Goal: Information Seeking & Learning: Learn about a topic

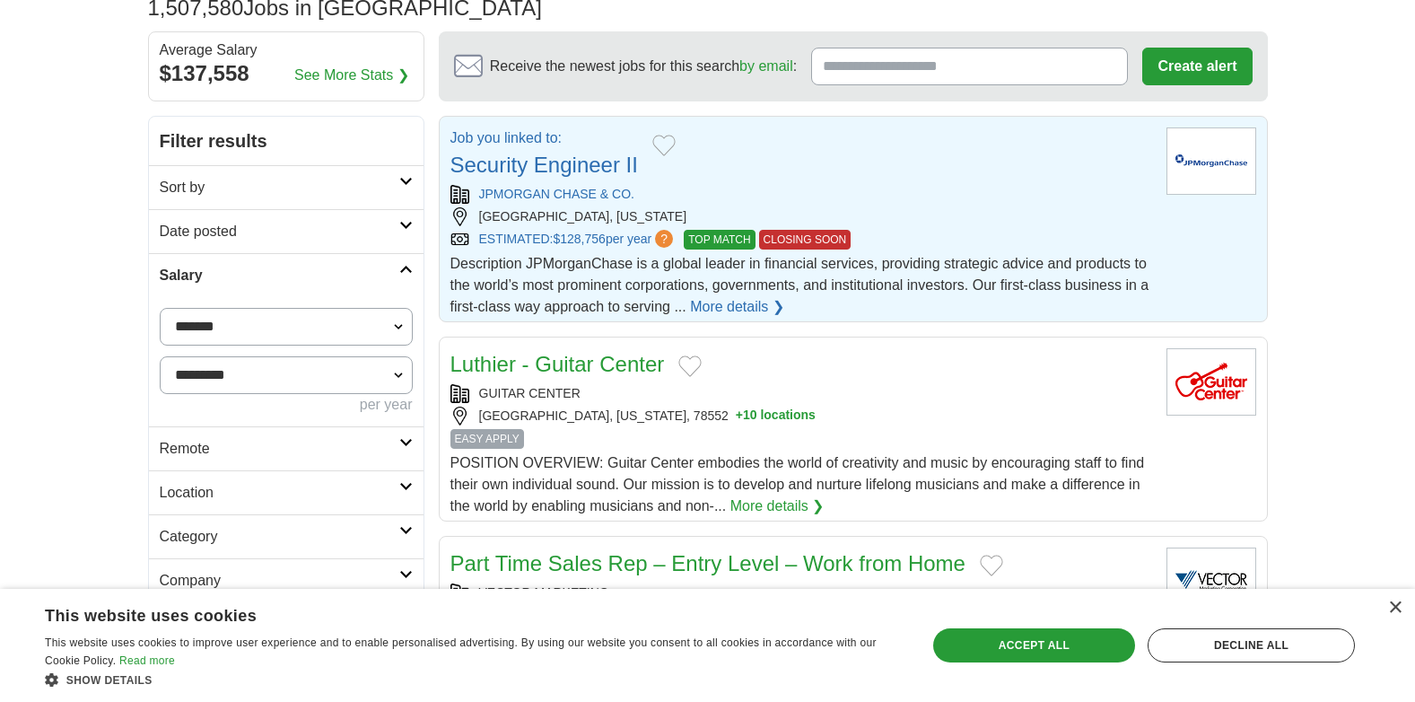
scroll to position [128, 0]
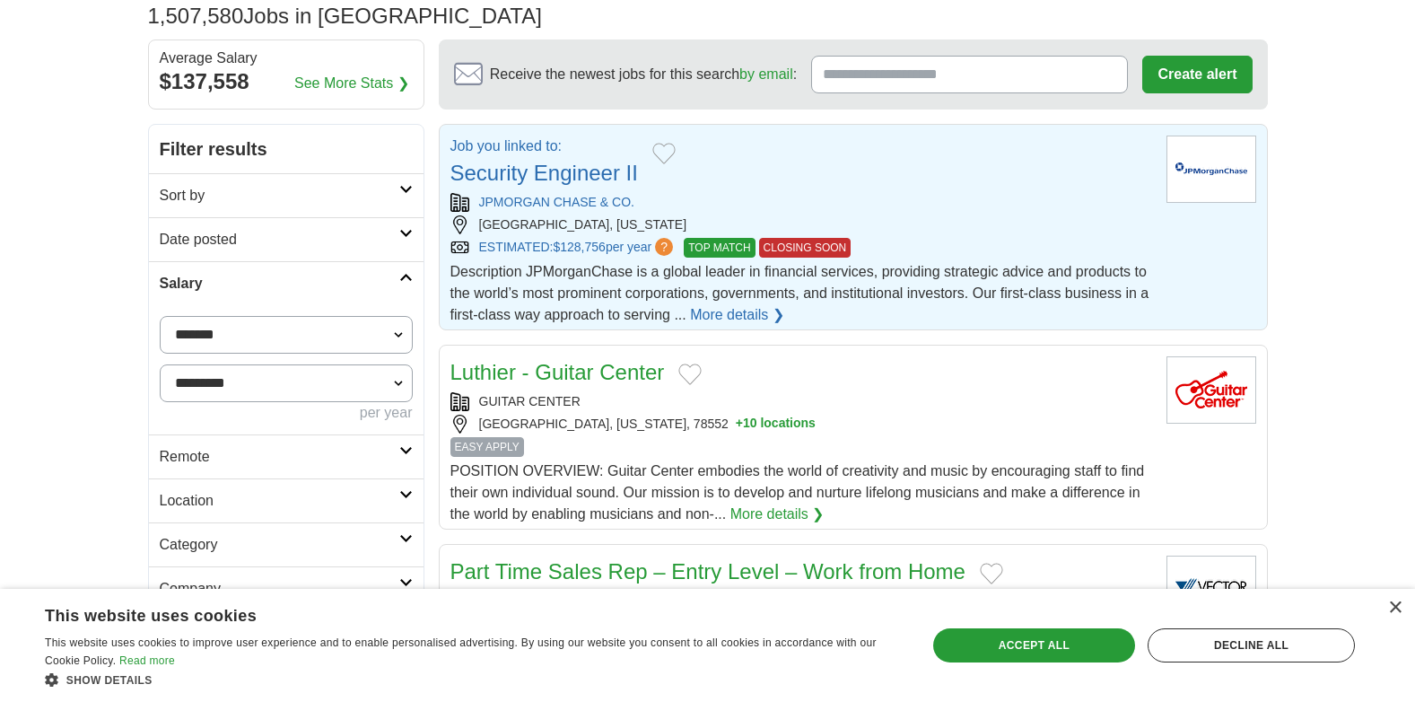
click at [719, 242] on span "TOP MATCH" at bounding box center [719, 248] width 71 height 20
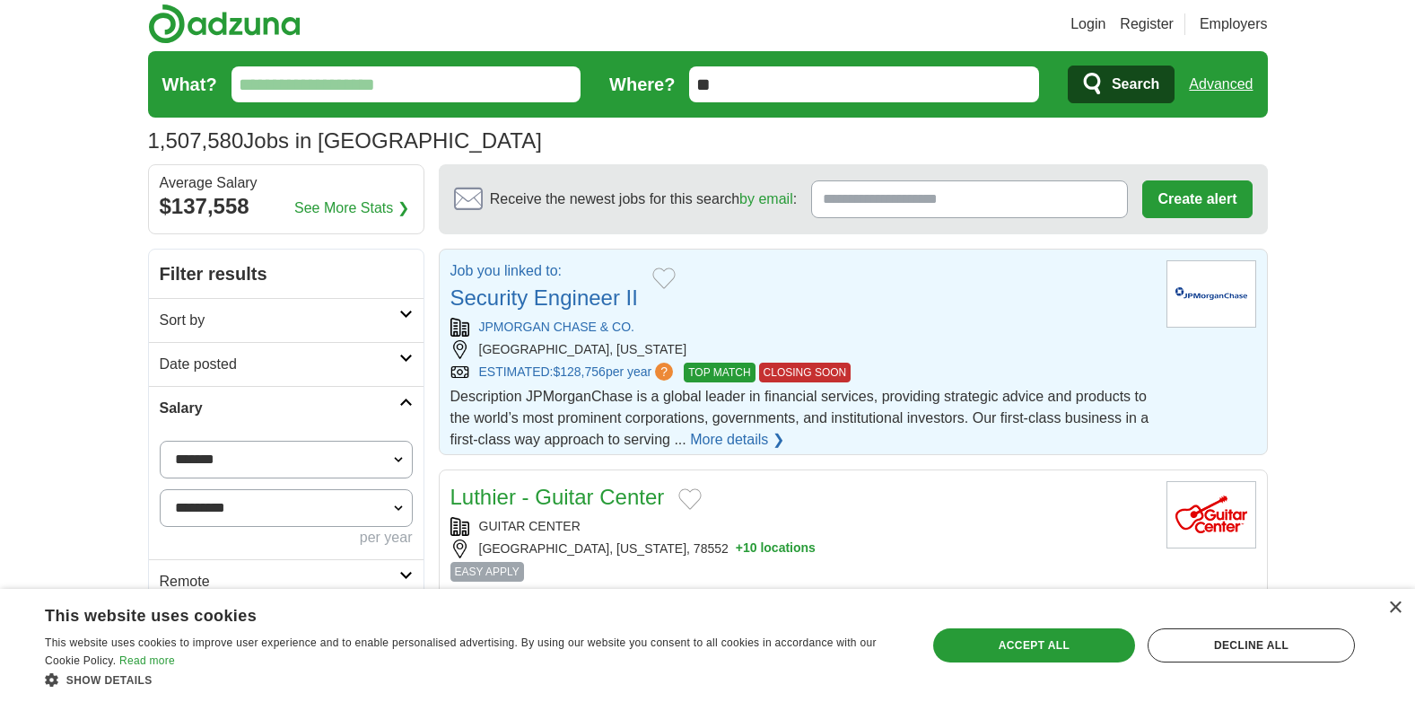
scroll to position [0, 0]
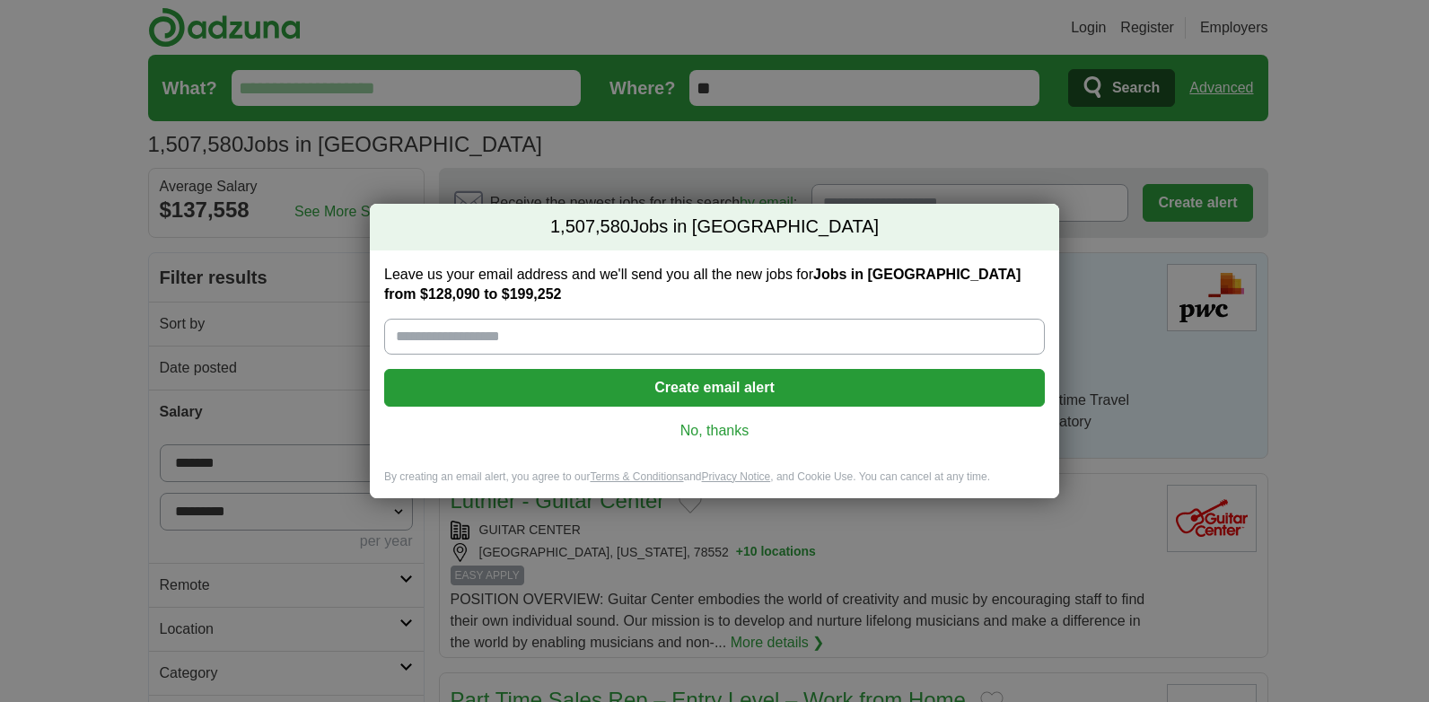
click at [698, 428] on link "No, thanks" at bounding box center [714, 431] width 632 height 20
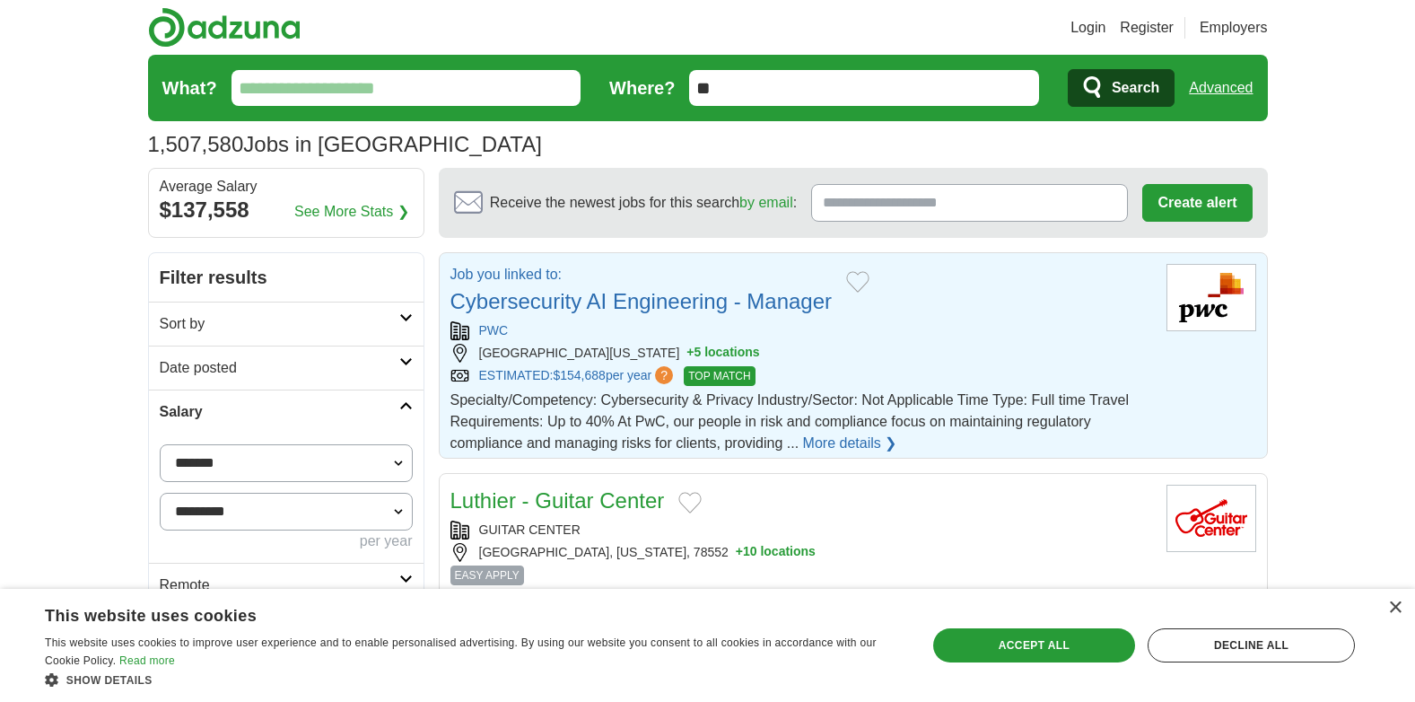
click at [830, 429] on span "Specialty/Competency: Cybersecurity & Privacy Industry/Sector: Not Applicable T…" at bounding box center [790, 421] width 678 height 58
